Goal: Task Accomplishment & Management: Use online tool/utility

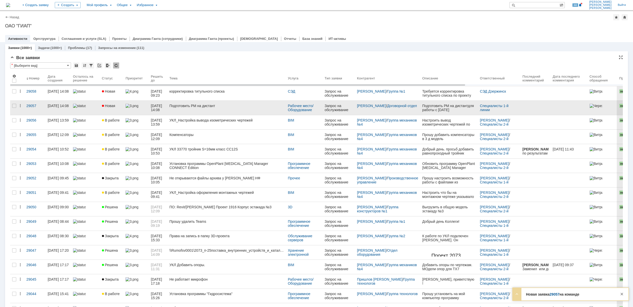
click at [231, 106] on div "Подготовить РМ на дистант" at bounding box center [227, 106] width 114 height 4
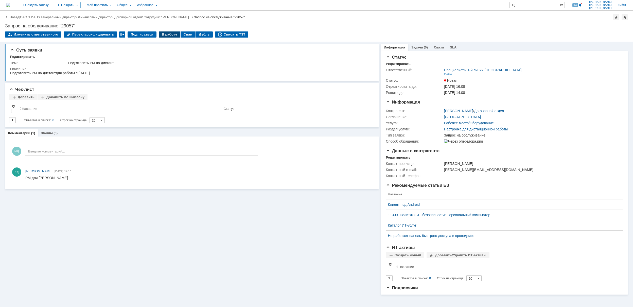
click at [163, 36] on div "В работу" at bounding box center [170, 34] width 22 height 6
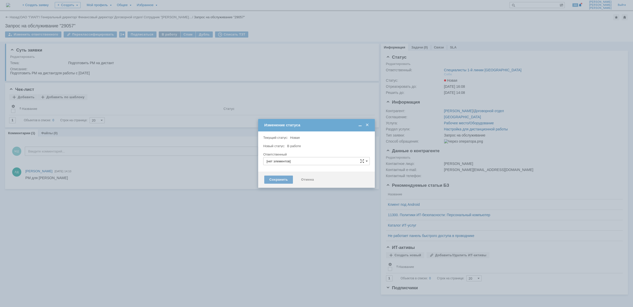
type input "Специалисты 1-й линии [GEOGRAPHIC_DATA]"
type input "[PERSON_NAME]"
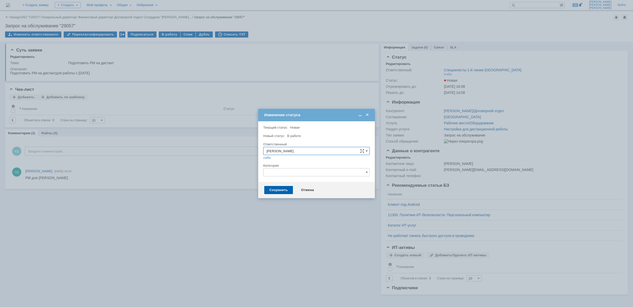
click at [319, 175] on input "text" at bounding box center [316, 172] width 107 height 8
click at [160, 245] on div at bounding box center [316, 153] width 633 height 307
click at [365, 172] on input "text" at bounding box center [316, 172] width 107 height 8
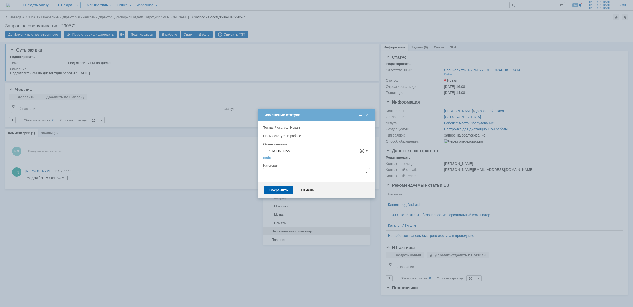
click at [325, 233] on span "Персональный компьютер" at bounding box center [317, 231] width 100 height 4
type input "Персональный компьютер"
click at [284, 190] on div "Сохранить" at bounding box center [278, 190] width 29 height 8
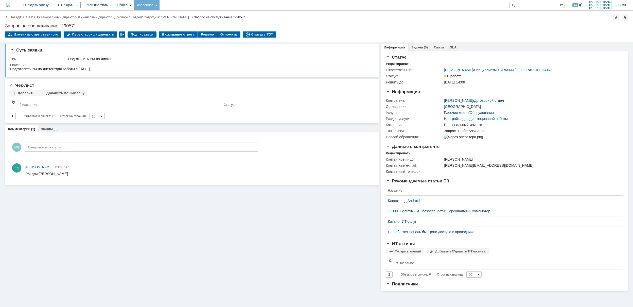
scroll to position [0, 0]
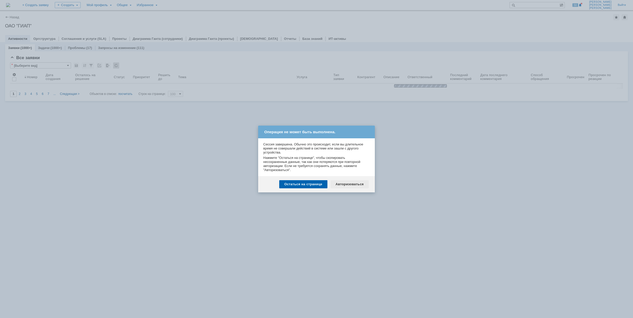
click at [351, 181] on div "Авторизоваться" at bounding box center [350, 184] width 38 height 8
